Goal: Register for event/course

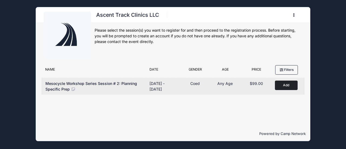
click at [290, 86] on button "Add to Cart" at bounding box center [286, 85] width 23 height 9
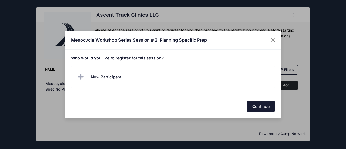
click at [261, 105] on button "Continue" at bounding box center [261, 107] width 28 height 12
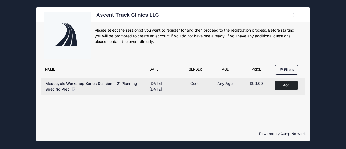
click at [288, 84] on button "Add to Cart" at bounding box center [286, 85] width 23 height 9
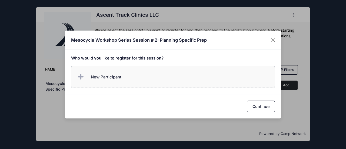
click at [194, 81] on label "New Participant" at bounding box center [173, 77] width 204 height 22
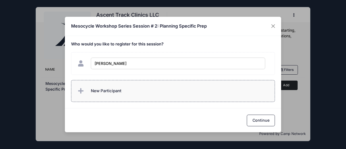
type input "[PERSON_NAME]"
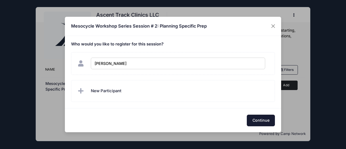
checkbox input "true"
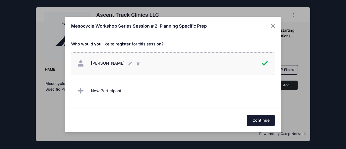
click at [265, 123] on button "Continue" at bounding box center [261, 121] width 28 height 12
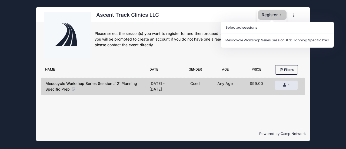
click at [270, 14] on button "Register 1" at bounding box center [272, 14] width 29 height 9
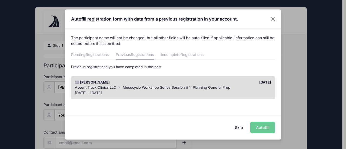
click at [265, 128] on div "Skip Autofill" at bounding box center [173, 127] width 216 height 24
click at [267, 128] on div "Skip Autofill" at bounding box center [173, 127] width 216 height 24
click at [264, 128] on div "Skip Autofill" at bounding box center [173, 127] width 216 height 24
drag, startPoint x: 104, startPoint y: 80, endPoint x: 106, endPoint y: 82, distance: 2.9
click at [106, 82] on div "[PERSON_NAME]" at bounding box center [122, 82] width 101 height 5
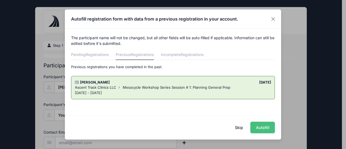
click at [260, 127] on button "Autofill" at bounding box center [262, 128] width 25 height 12
type input "nyoung5@unca.edu"
type input "4048345736"
type input "UNC Asheville Track &amp; Field/Cross Country"
select select "Email"
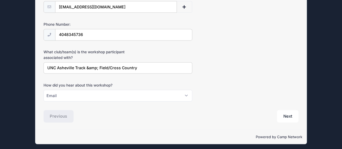
scroll to position [136, 0]
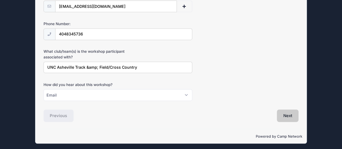
click at [285, 118] on button "Next" at bounding box center [288, 115] width 22 height 12
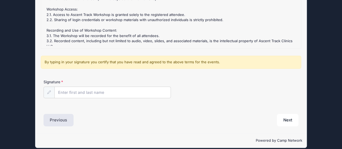
scroll to position [114, 0]
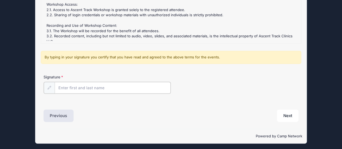
click at [119, 88] on input "Signature" at bounding box center [113, 88] width 116 height 12
type input "Cornelius Young"
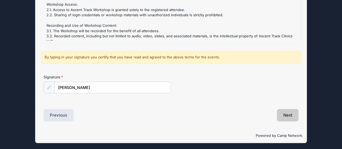
click at [290, 112] on button "Next" at bounding box center [288, 115] width 22 height 12
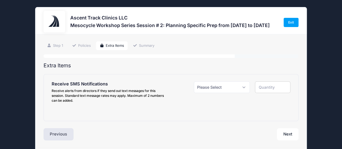
scroll to position [19, 0]
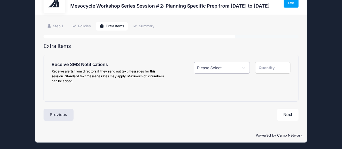
click at [244, 67] on select "Please Select Yes ($0.00) No" at bounding box center [222, 68] width 56 height 12
select select "1"
click at [194, 62] on select "Please Select Yes ($0.00) No" at bounding box center [222, 68] width 56 height 12
type input "1"
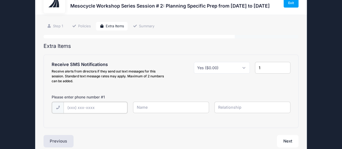
click at [109, 108] on input "text" at bounding box center [96, 108] width 64 height 12
type input "(404) 834-5736"
click at [148, 108] on input "text" at bounding box center [171, 108] width 76 height 12
type input "[PERSON_NAME]"
click at [236, 111] on input "text" at bounding box center [252, 108] width 76 height 12
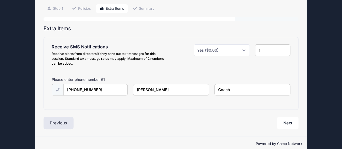
scroll to position [45, 0]
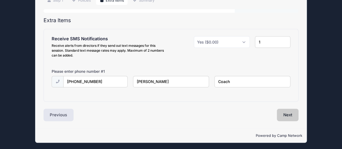
type input "Coach"
click at [289, 115] on button "Next" at bounding box center [288, 115] width 22 height 12
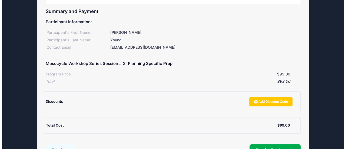
scroll to position [81, 0]
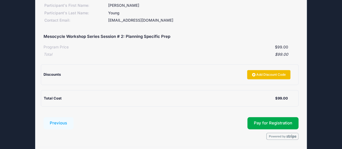
click at [264, 73] on link "Add Discount Code" at bounding box center [268, 74] width 43 height 9
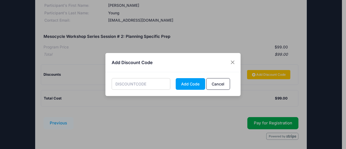
paste input "EARLYSPECIFIC"
type input "EARLYSPECIFIC"
click at [193, 85] on button "Add Code" at bounding box center [190, 84] width 29 height 12
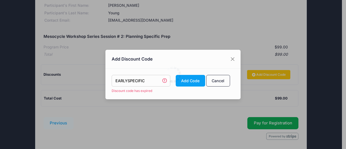
scroll to position [100, 0]
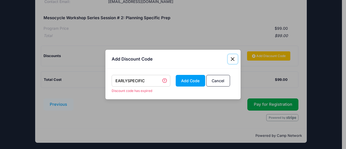
click at [232, 59] on button "Close" at bounding box center [233, 59] width 10 height 10
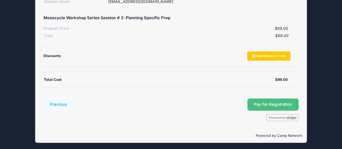
click at [279, 104] on button "Pay for Registration" at bounding box center [272, 104] width 51 height 12
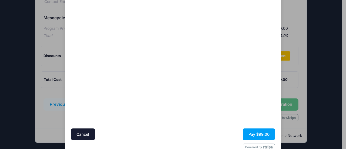
scroll to position [68, 0]
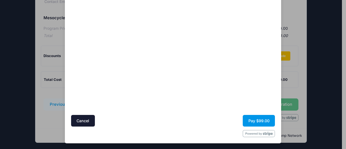
click at [257, 120] on button "Pay $99.00" at bounding box center [259, 121] width 32 height 12
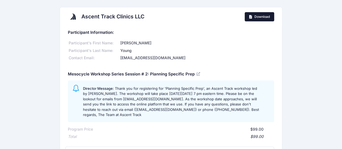
click at [264, 16] on span "Download" at bounding box center [261, 17] width 15 height 4
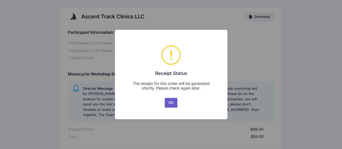
click at [172, 102] on button "OK" at bounding box center [171, 103] width 13 height 10
